Goal: Complete application form

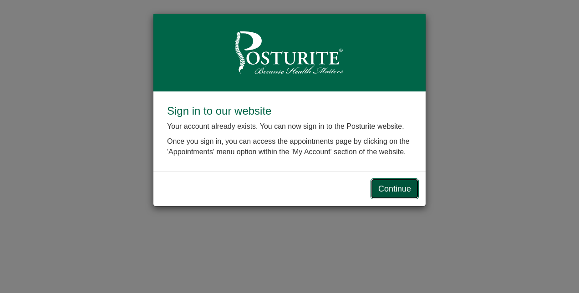
click at [406, 186] on link "Continue" at bounding box center [395, 188] width 48 height 21
click at [407, 189] on link "Continue" at bounding box center [395, 188] width 48 height 21
click at [405, 181] on link "Continue" at bounding box center [395, 188] width 48 height 21
click at [399, 191] on link "Continue" at bounding box center [395, 188] width 48 height 21
click at [395, 188] on link "Continue" at bounding box center [395, 188] width 48 height 21
